Goal: Check status: Check status

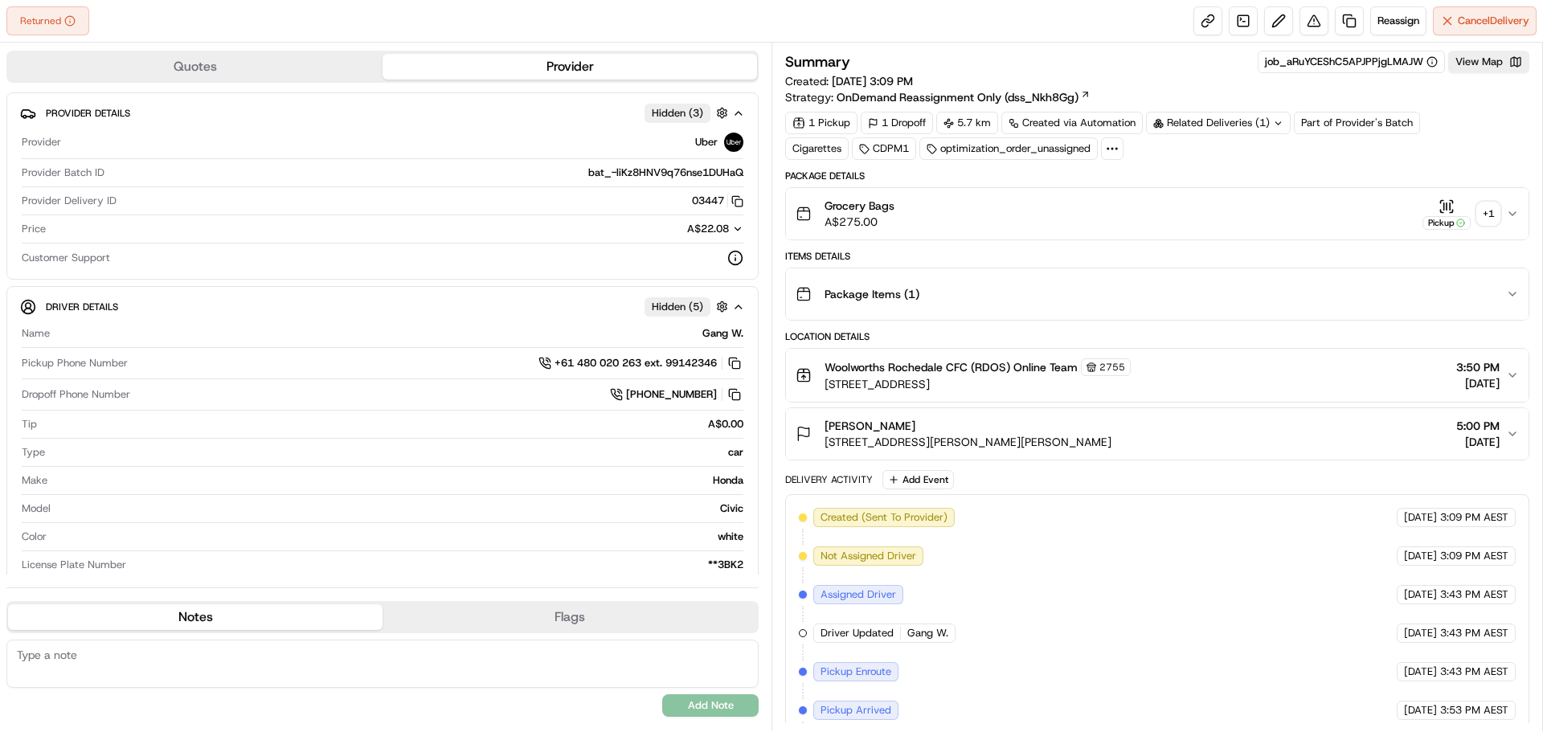
click at [1493, 221] on div "+ 1" at bounding box center [1489, 214] width 23 height 23
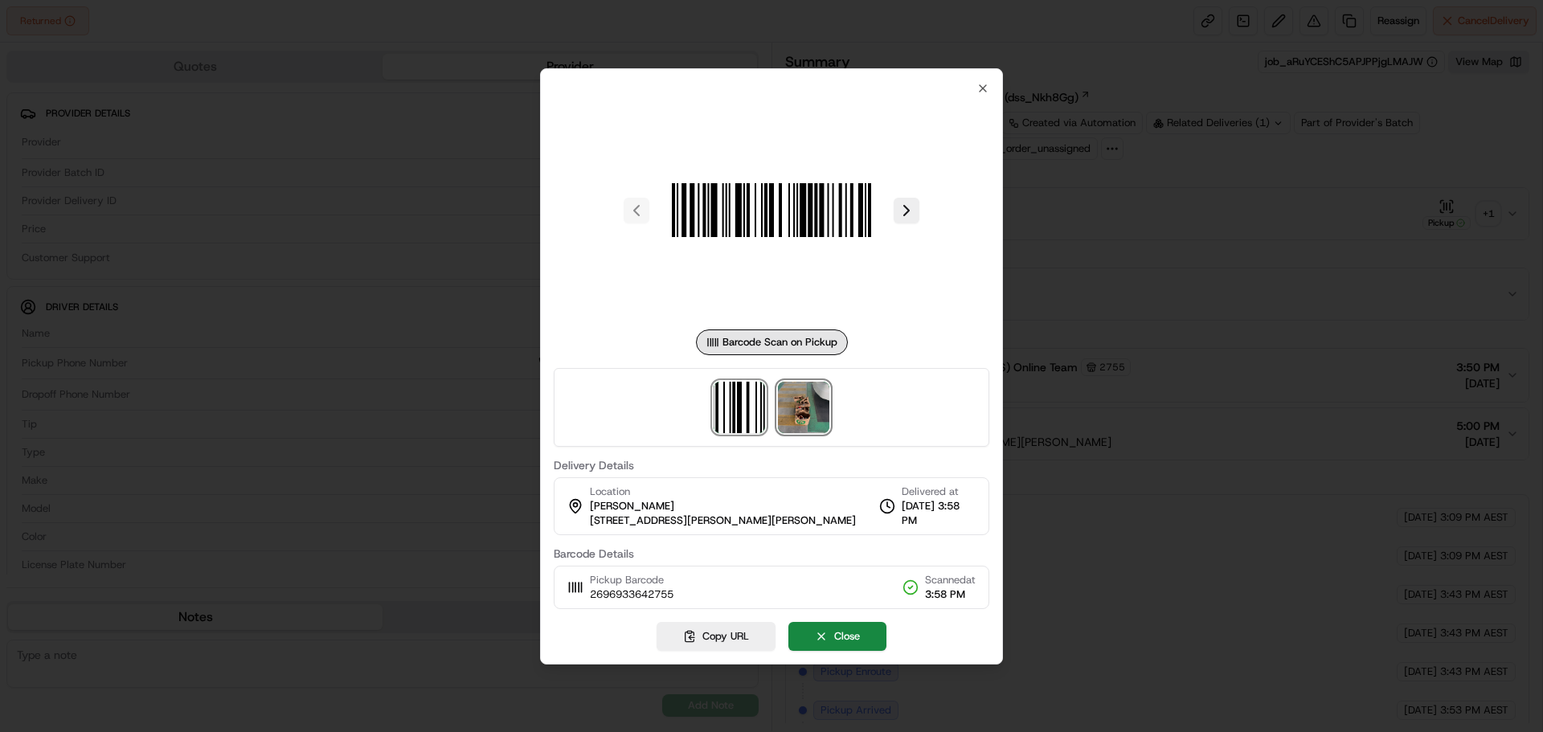
click at [793, 406] on img at bounding box center [803, 407] width 51 height 51
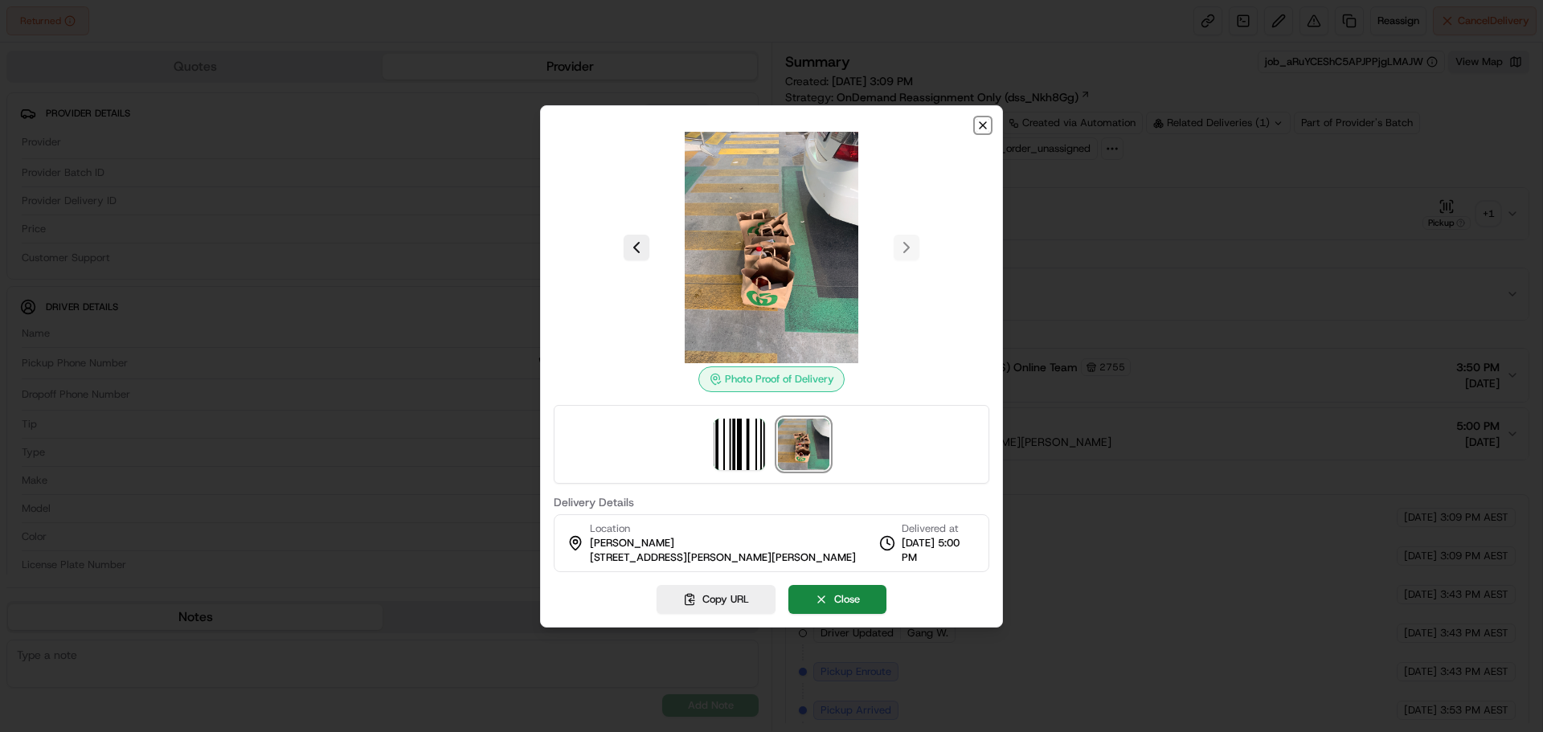
click at [982, 125] on icon "button" at bounding box center [983, 125] width 6 height 6
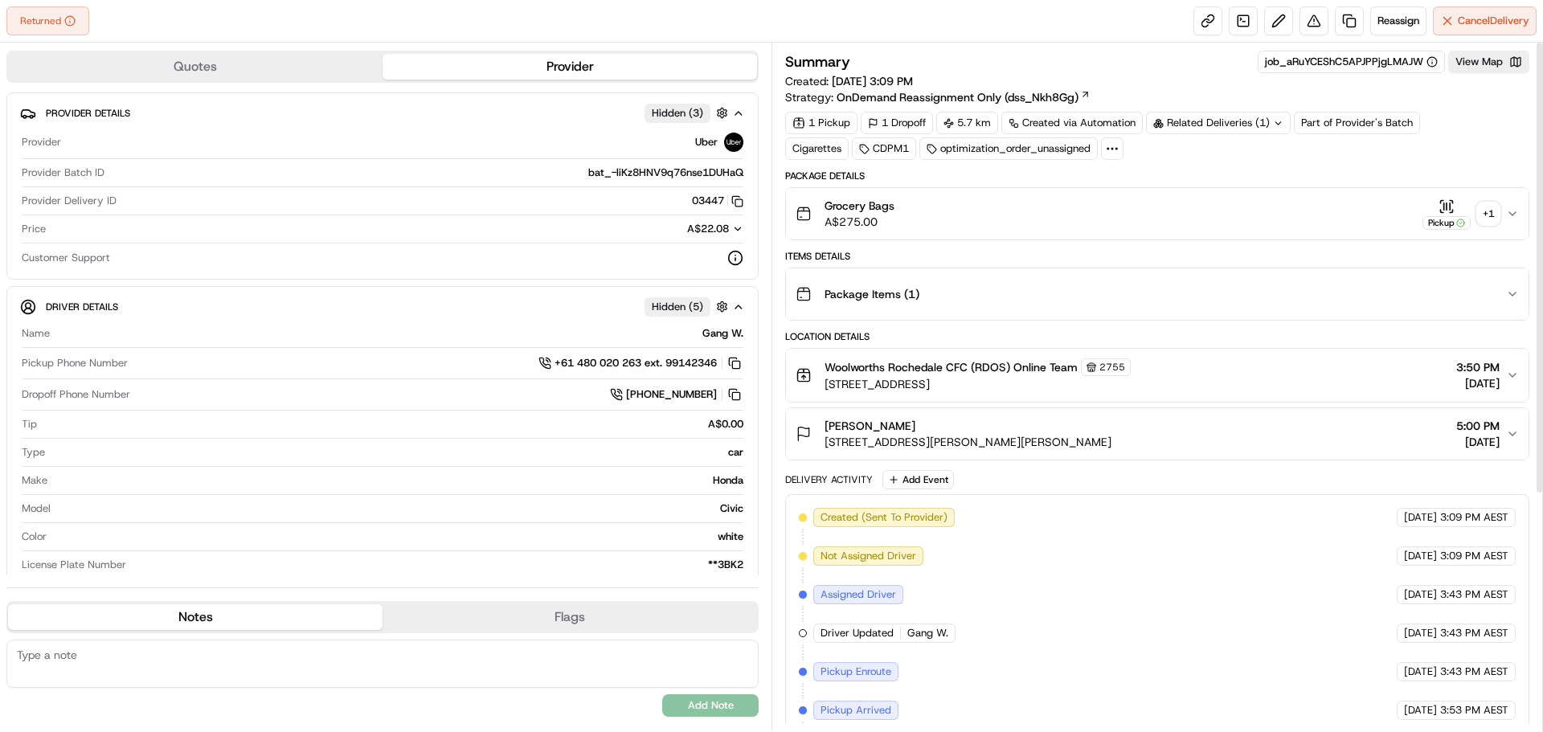
click at [1484, 205] on div "+ 1" at bounding box center [1489, 214] width 23 height 23
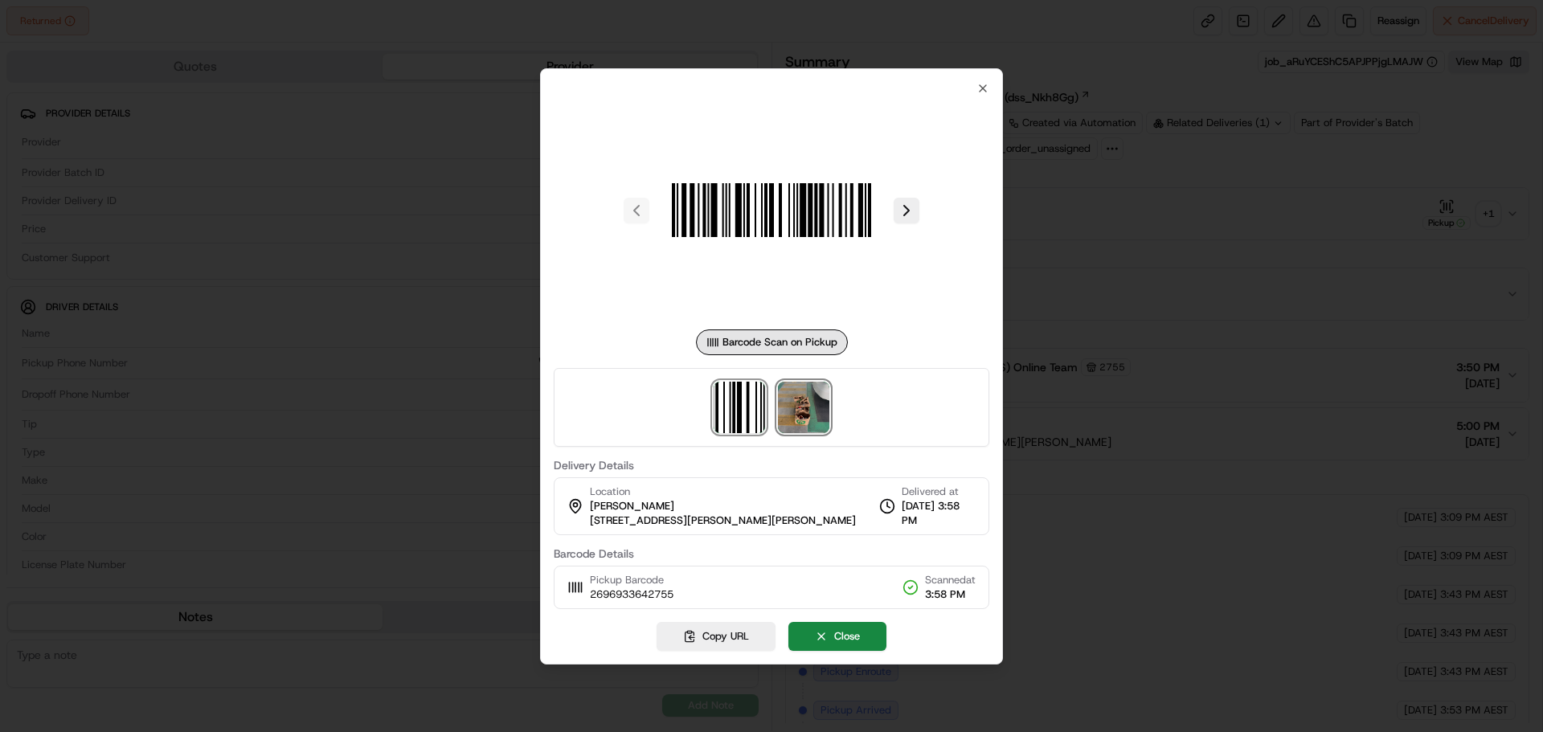
click at [811, 387] on img at bounding box center [803, 407] width 51 height 51
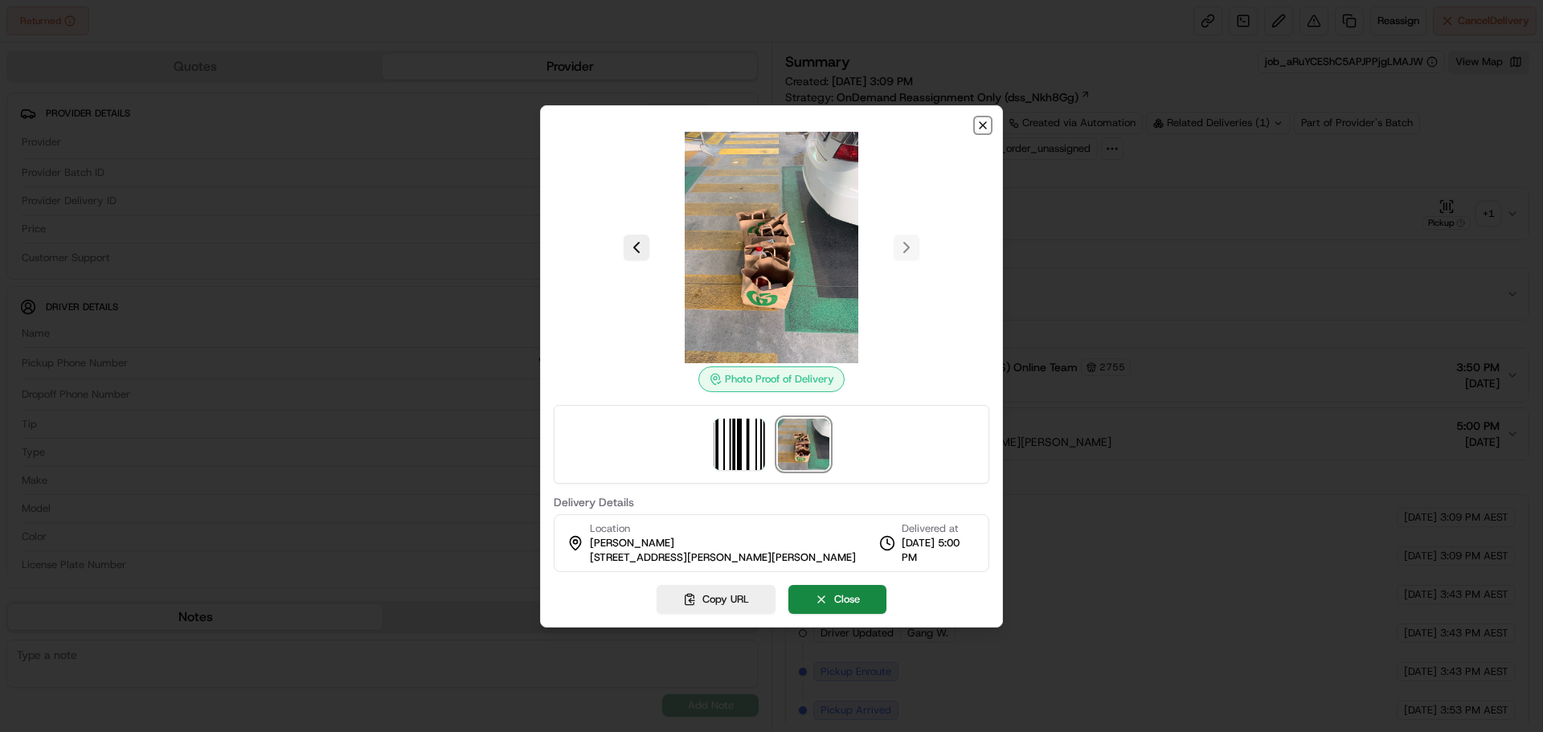
click at [983, 123] on icon "button" at bounding box center [983, 125] width 13 height 13
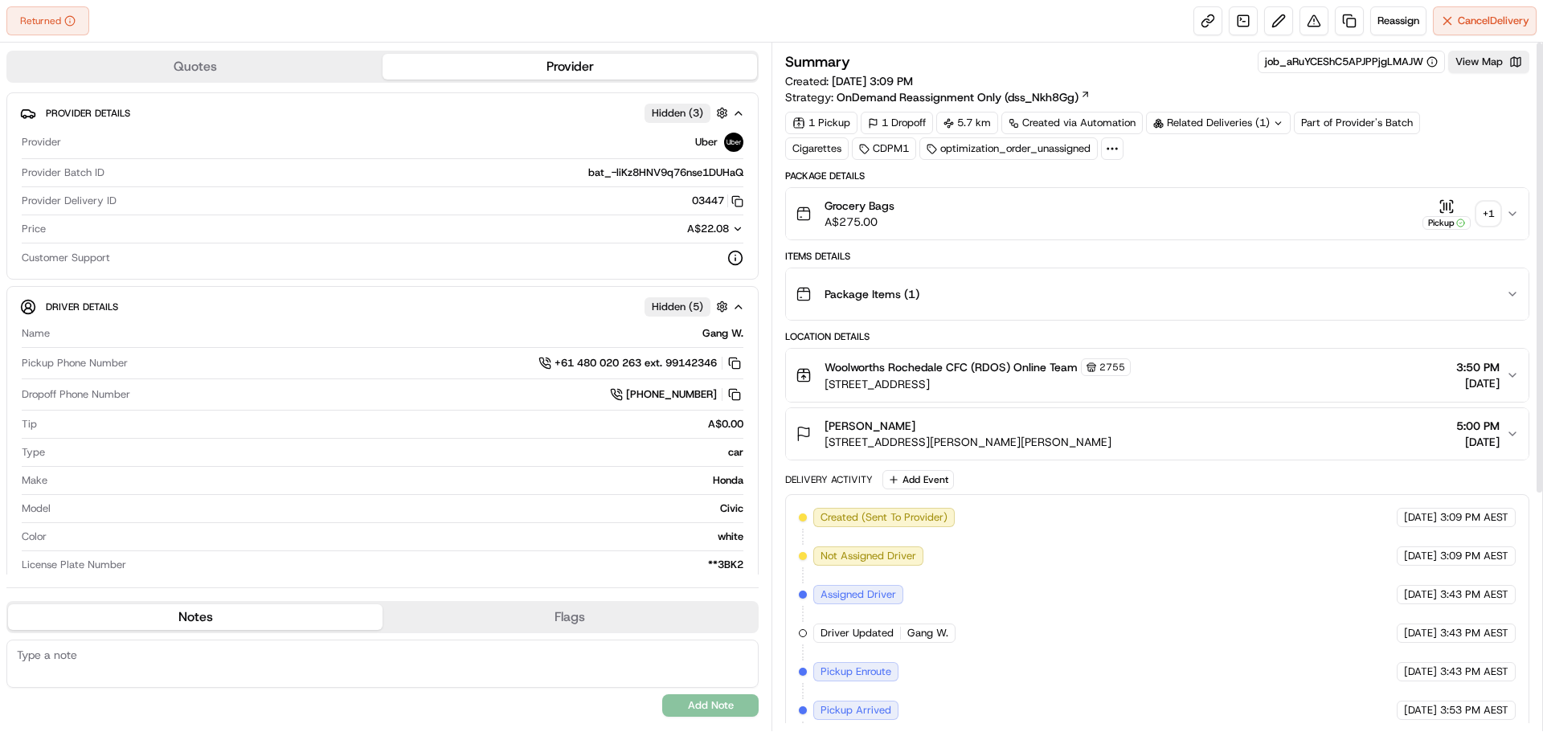
click at [1488, 223] on div "+ 1" at bounding box center [1489, 214] width 23 height 23
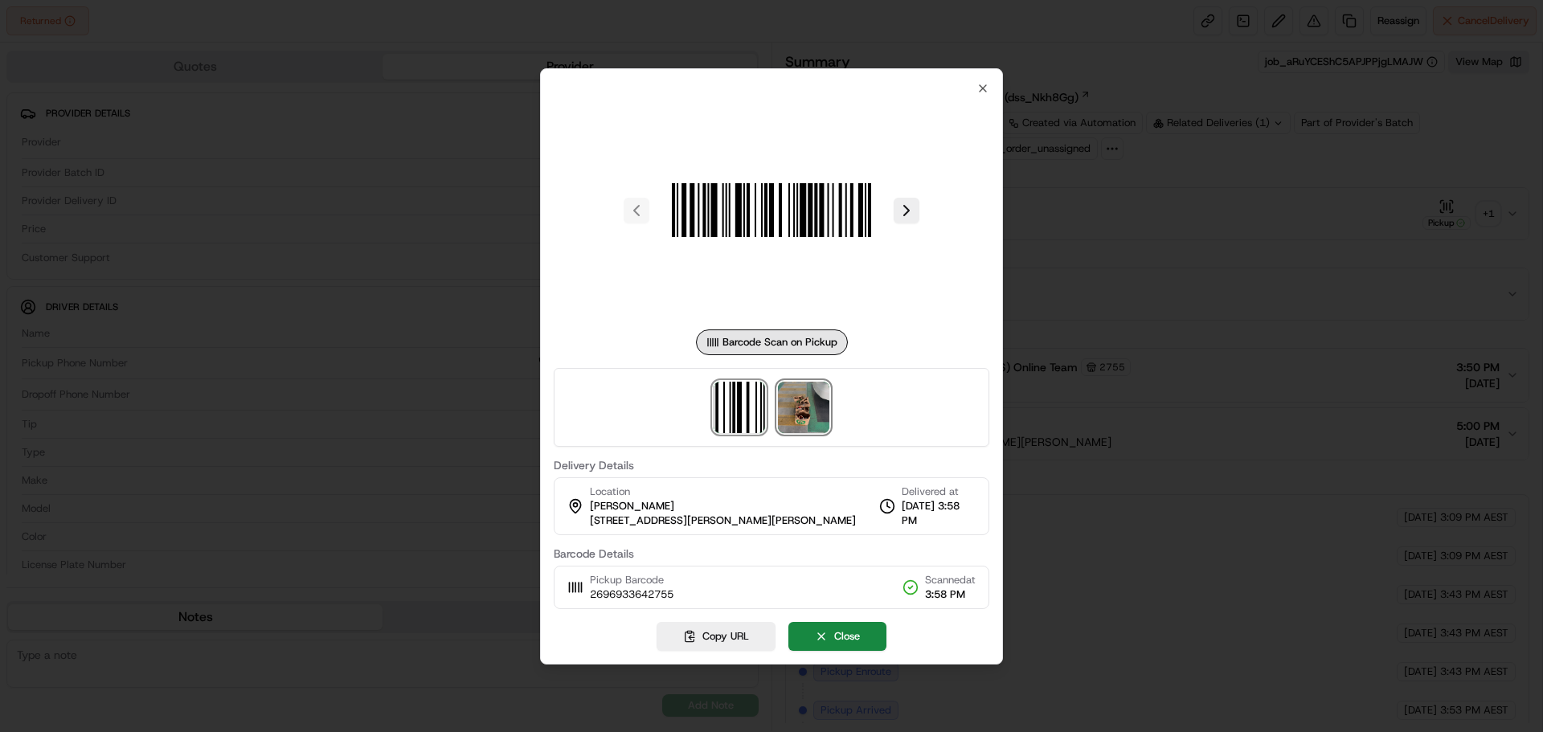
click at [794, 415] on img at bounding box center [803, 407] width 51 height 51
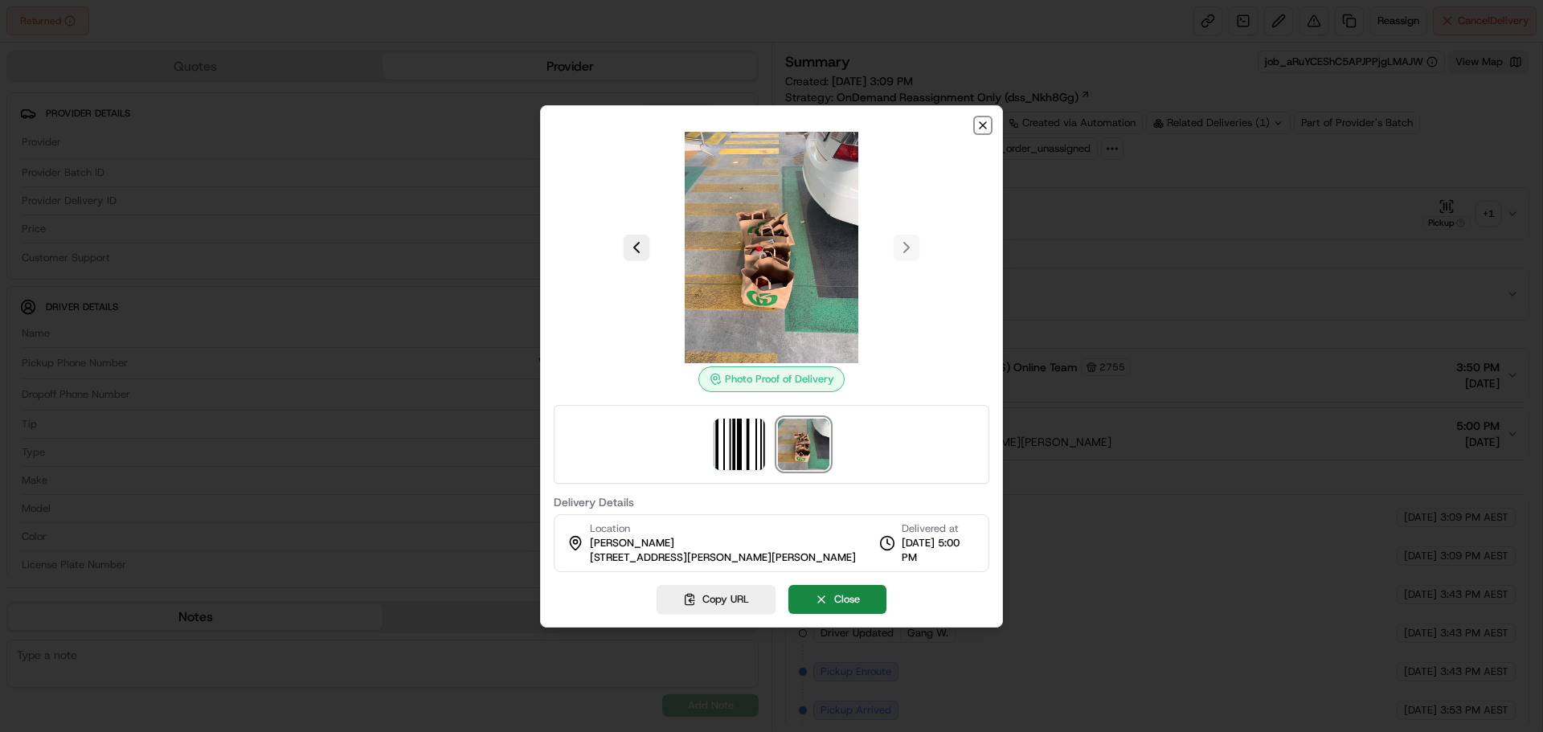
click at [984, 125] on icon "button" at bounding box center [983, 125] width 6 height 6
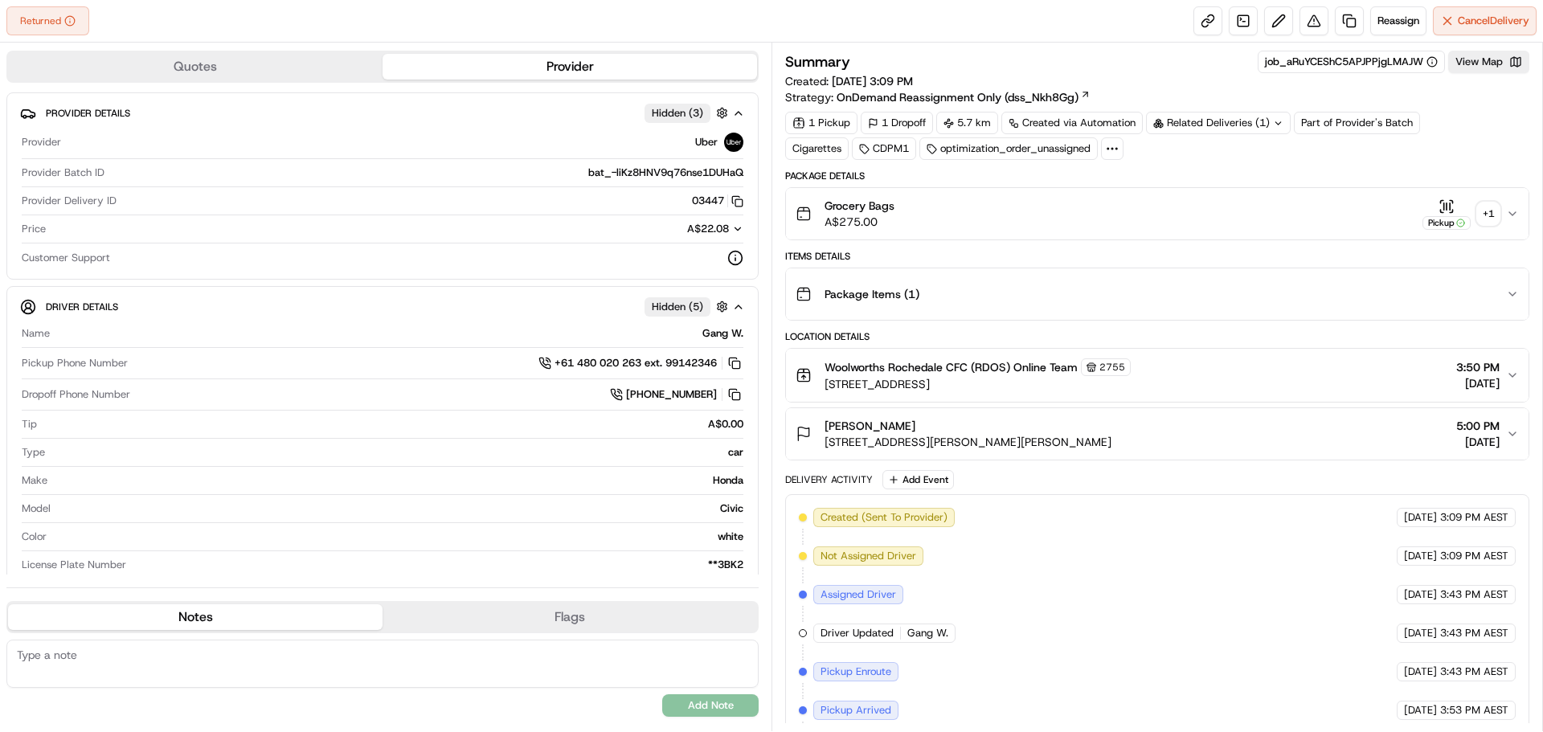
click at [1495, 222] on div "+ 1" at bounding box center [1489, 214] width 23 height 23
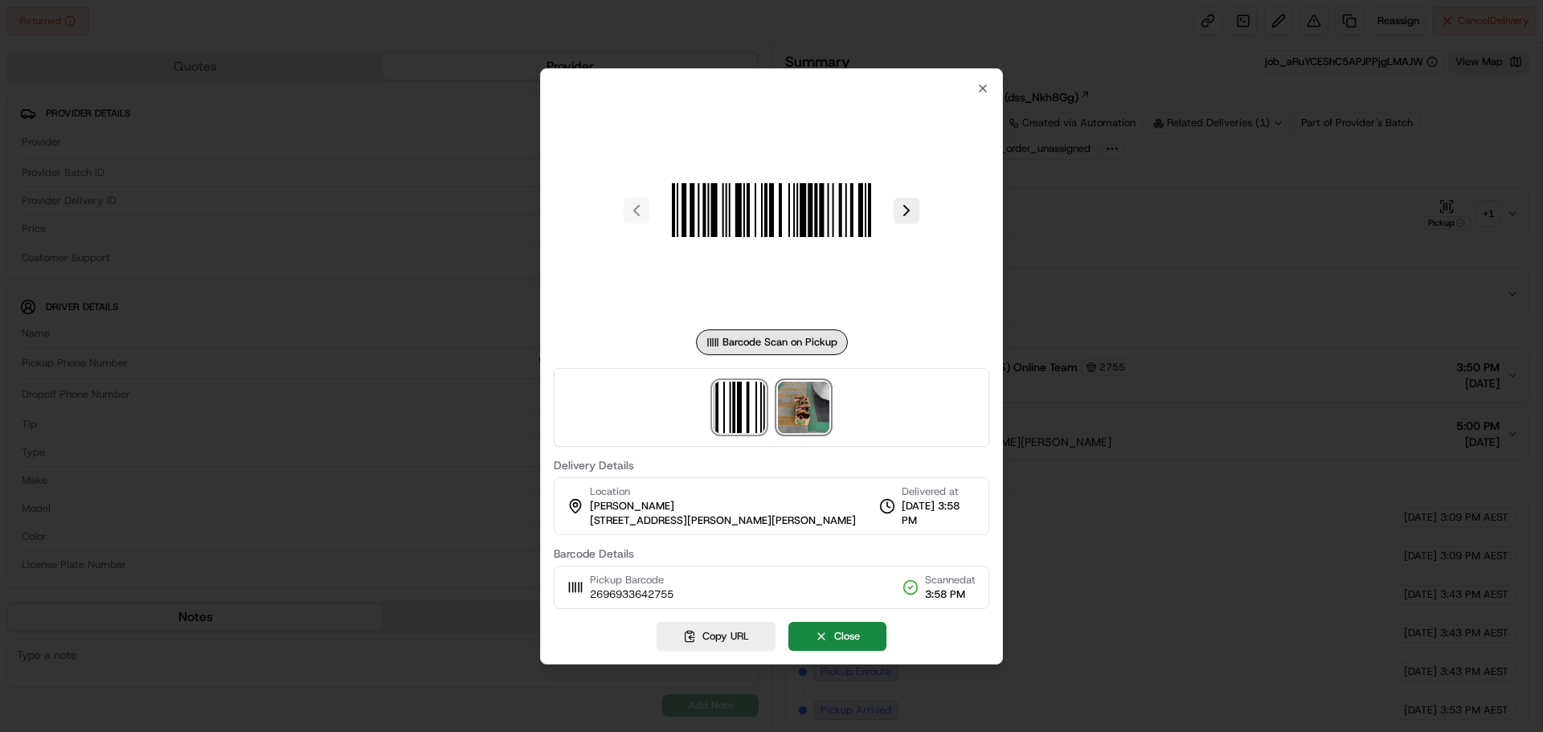
click at [815, 404] on img at bounding box center [803, 407] width 51 height 51
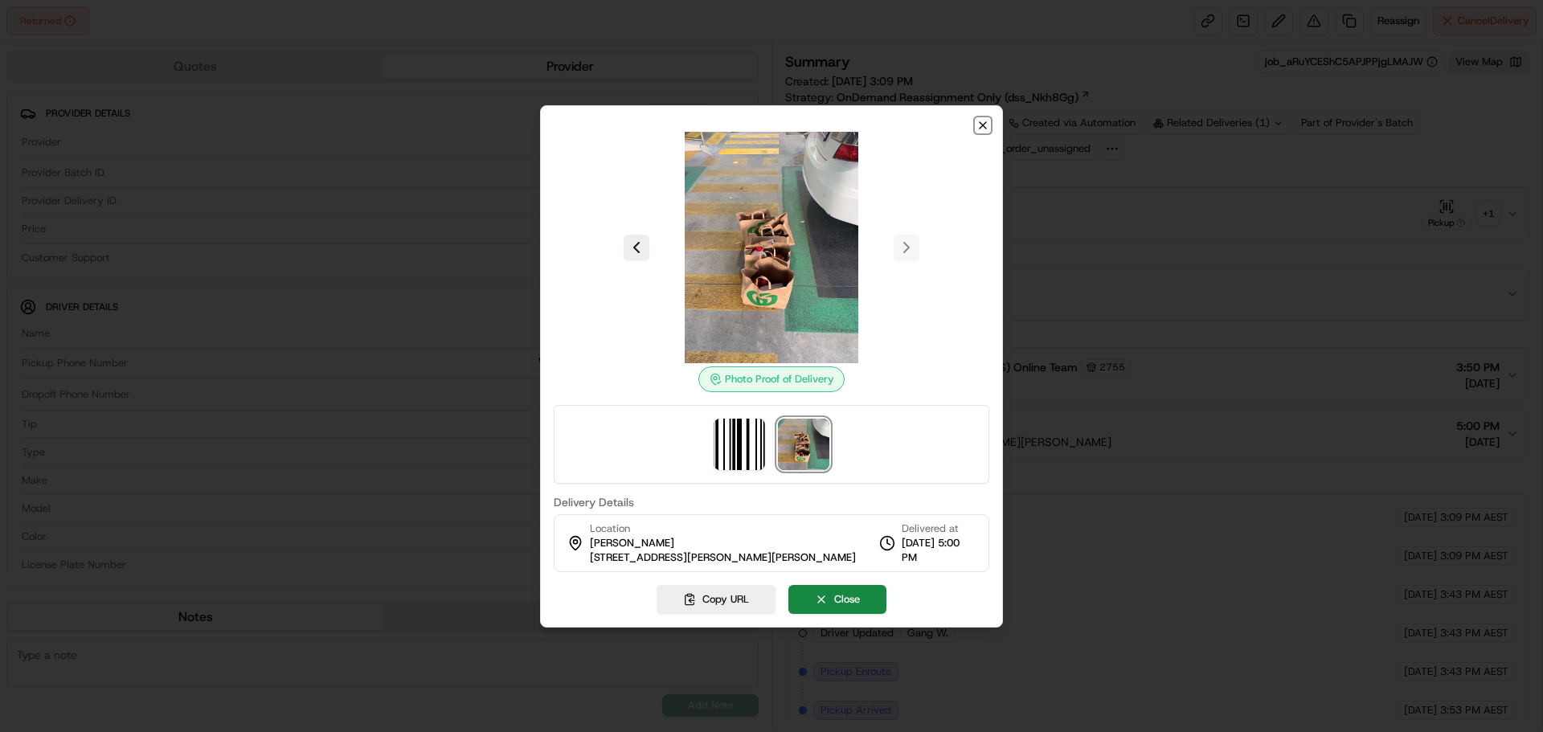
click at [981, 122] on icon "button" at bounding box center [983, 125] width 6 height 6
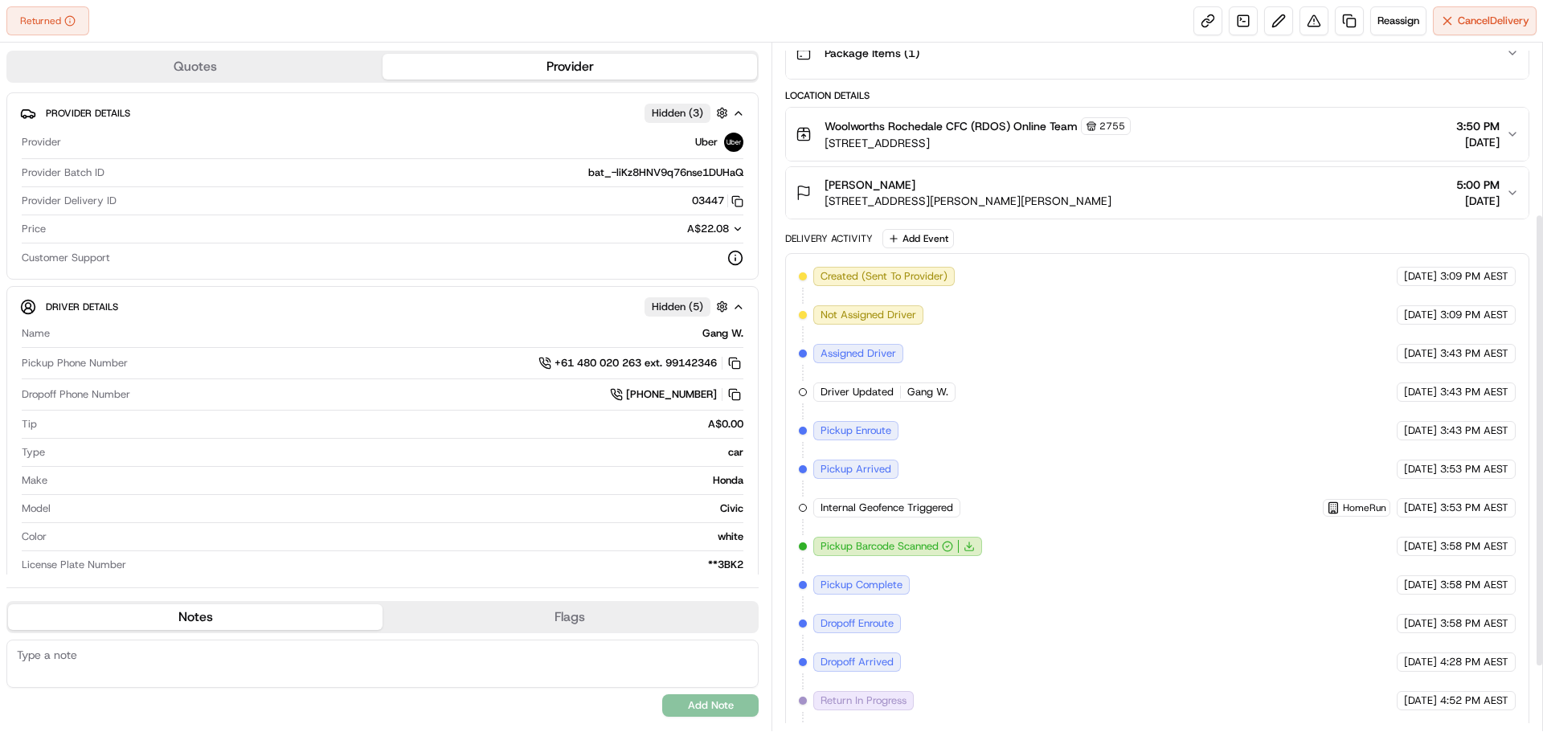
scroll to position [358, 0]
